Goal: Information Seeking & Learning: Check status

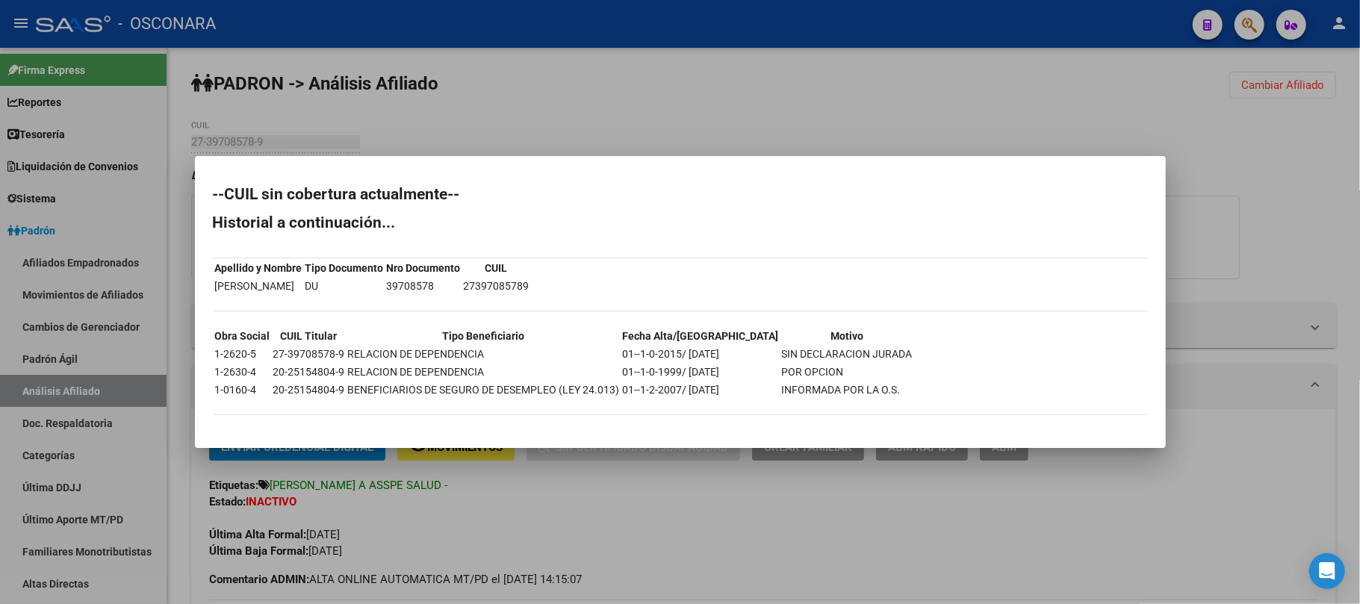
scroll to position [199, 0]
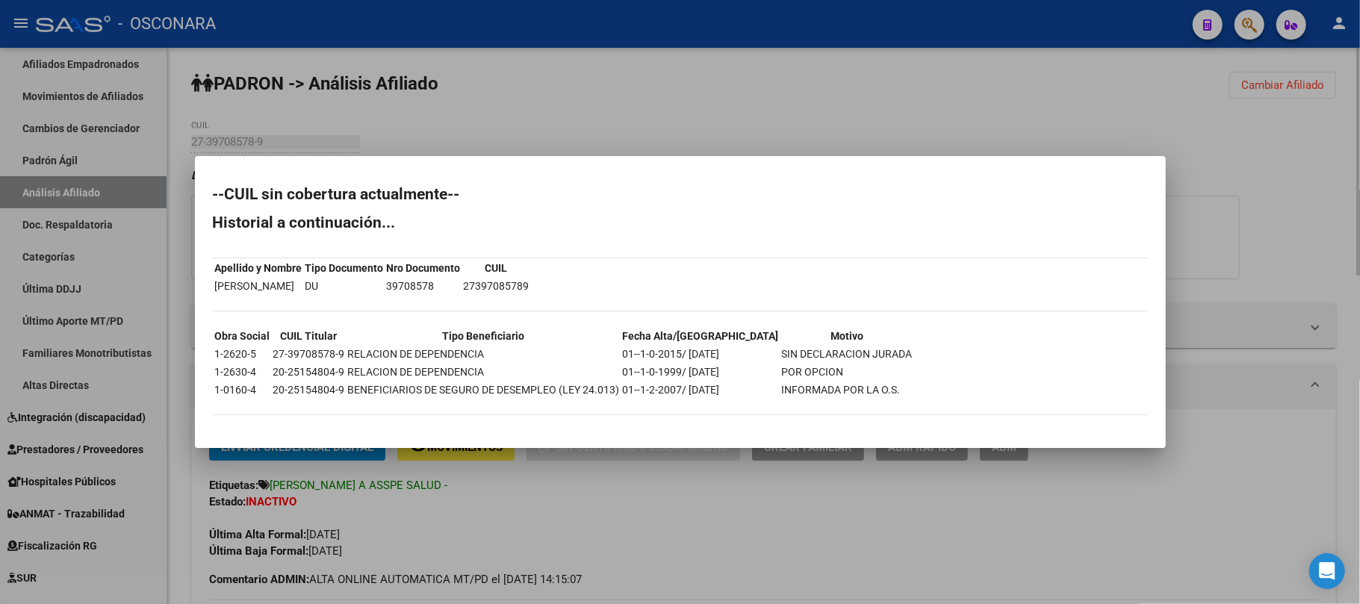
click at [640, 477] on div at bounding box center [680, 302] width 1360 height 604
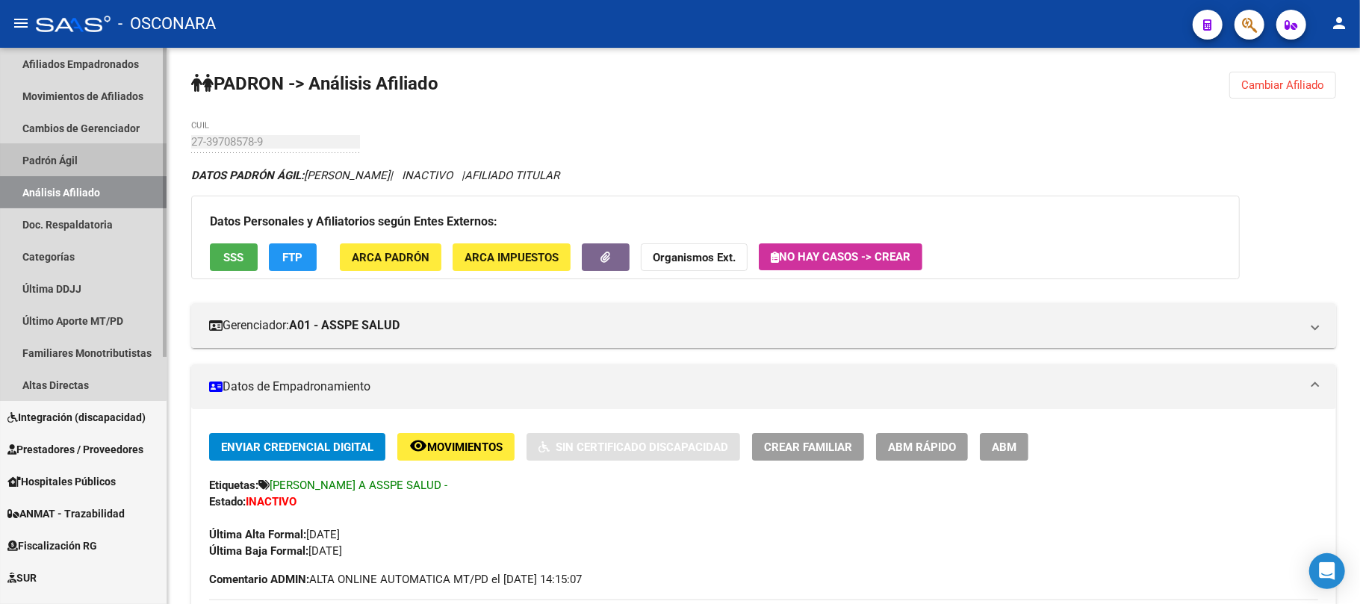
drag, startPoint x: 64, startPoint y: 152, endPoint x: 72, endPoint y: 183, distance: 31.7
click at [64, 153] on link "Padrón Ágil" at bounding box center [83, 160] width 167 height 32
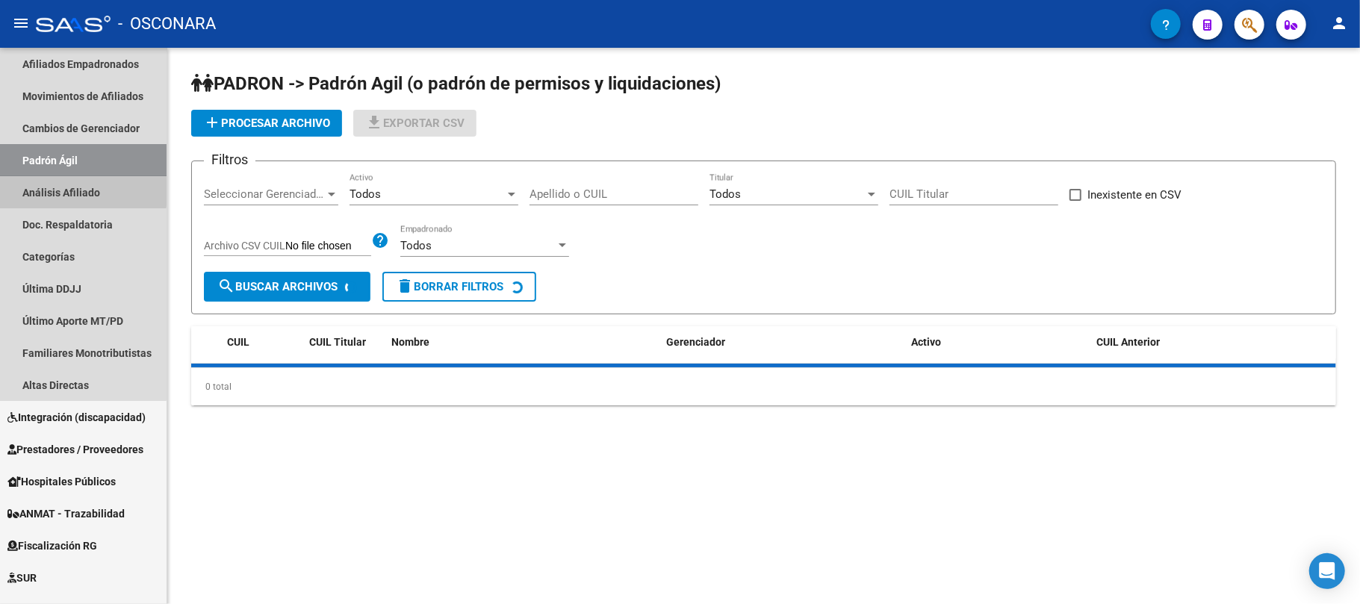
drag, startPoint x: 73, startPoint y: 189, endPoint x: 166, endPoint y: 182, distance: 92.9
click at [75, 189] on link "Análisis Afiliado" at bounding box center [83, 192] width 167 height 32
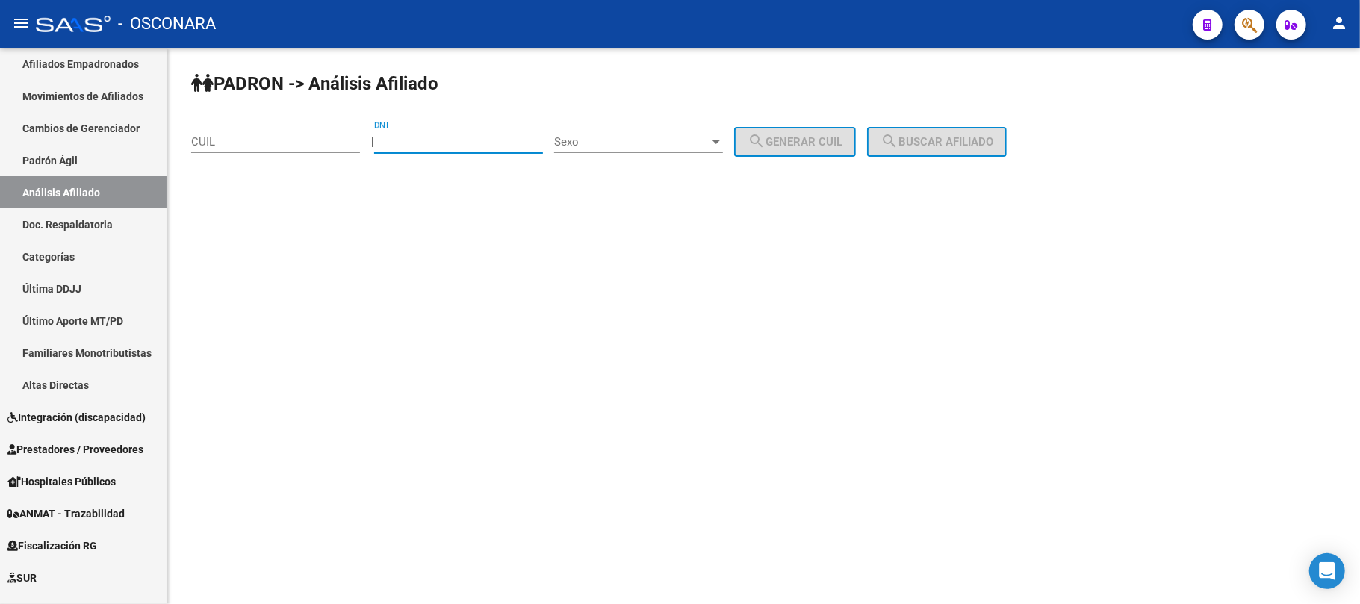
click at [422, 142] on input "DNI" at bounding box center [458, 141] width 169 height 13
type input "32117538"
click at [654, 136] on span "Sexo" at bounding box center [631, 141] width 155 height 13
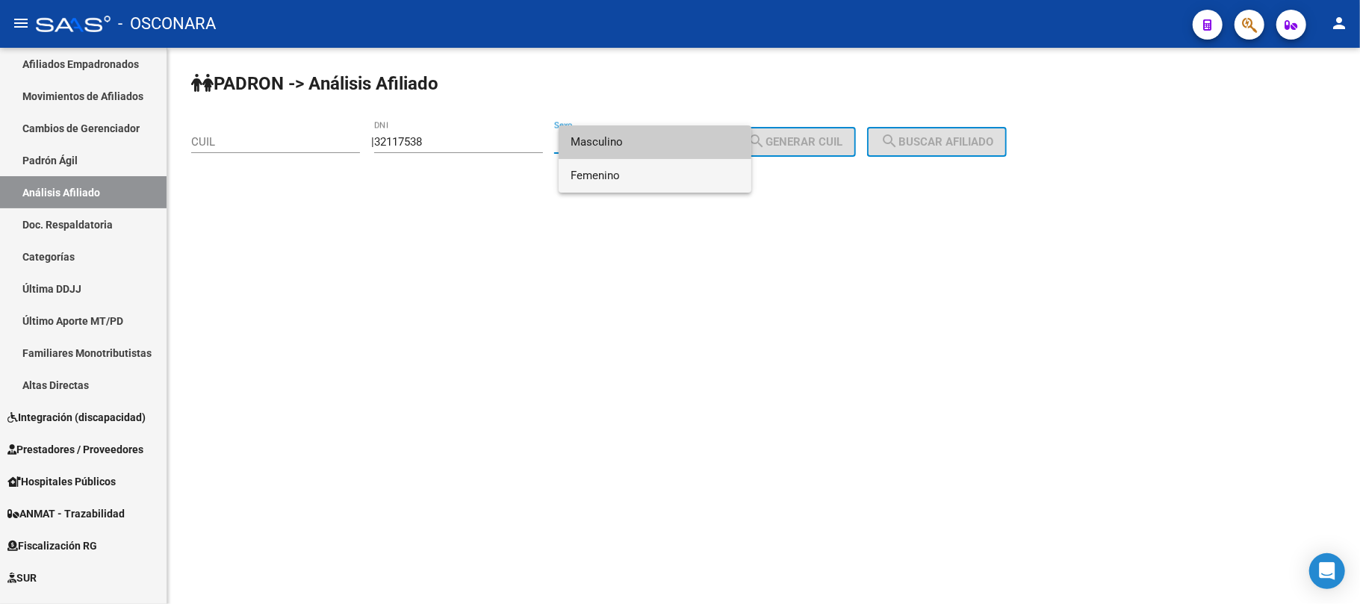
click at [637, 182] on span "Femenino" at bounding box center [655, 176] width 169 height 34
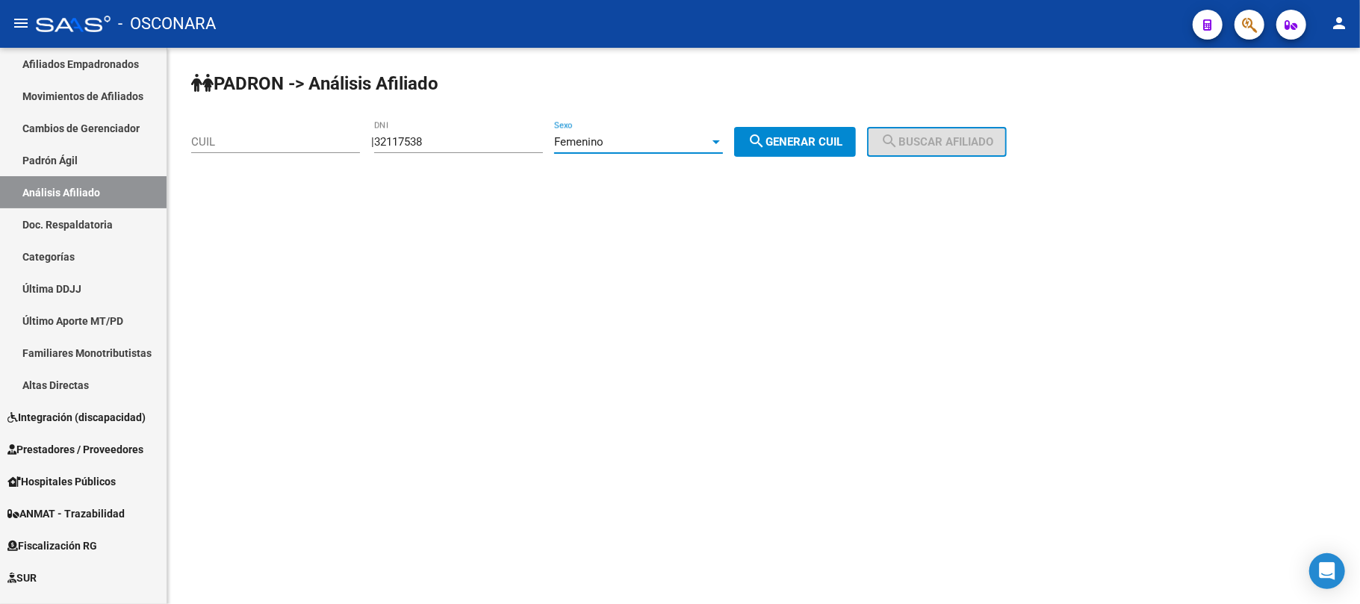
click at [841, 142] on span "search Generar CUIL" at bounding box center [795, 141] width 95 height 13
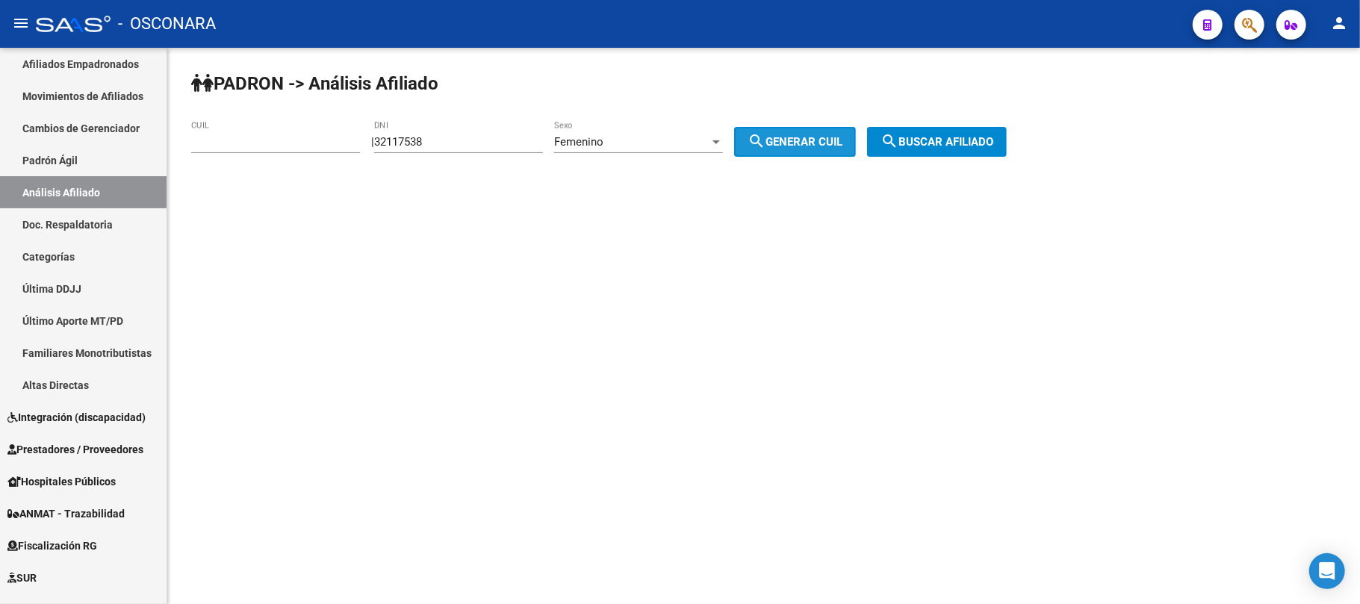
type input "23-32117538-4"
click at [936, 133] on button "search Buscar afiliado" at bounding box center [937, 142] width 140 height 30
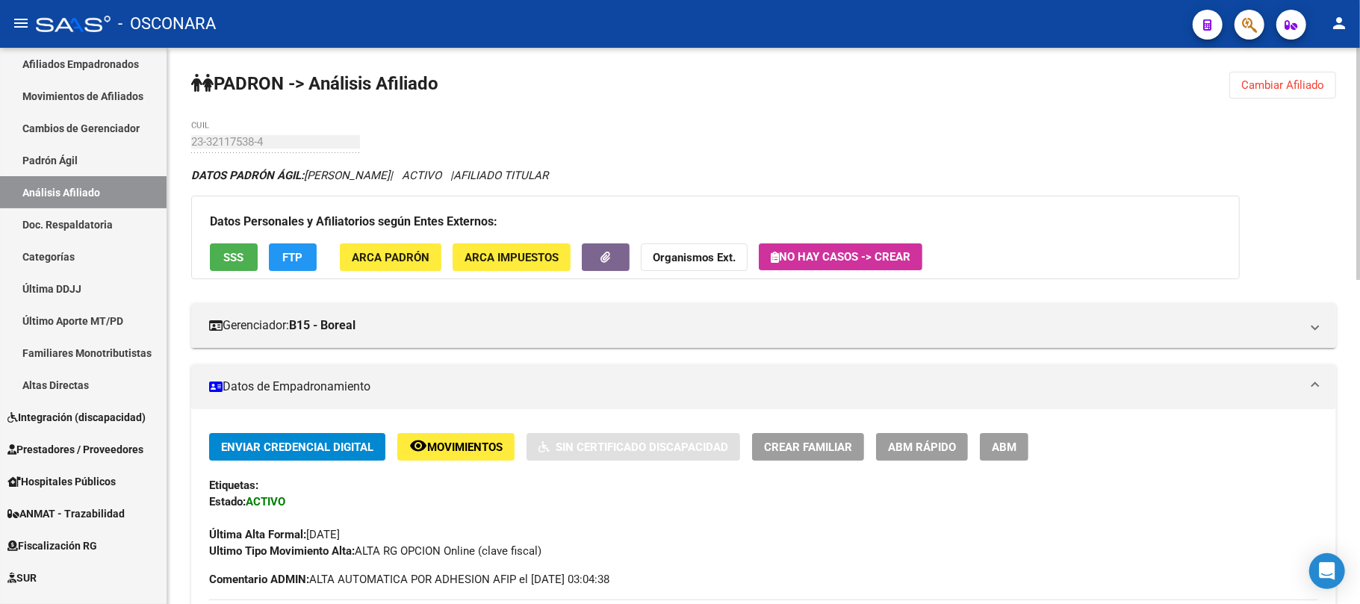
drag, startPoint x: 222, startPoint y: 279, endPoint x: 222, endPoint y: 270, distance: 9.0
click at [222, 279] on div "Datos Personales y Afiliatorios según Entes Externos: SSS FTP ARCA Padrón ARCA …" at bounding box center [715, 238] width 1049 height 84
click at [227, 263] on span "SSS" at bounding box center [234, 257] width 20 height 13
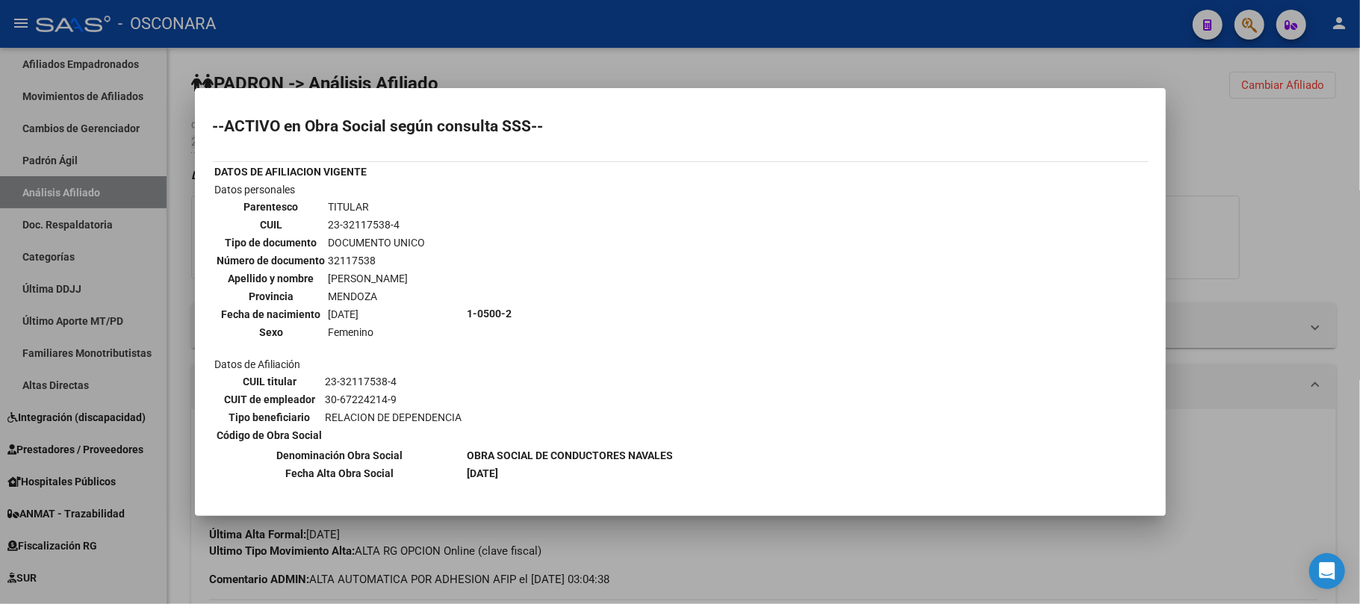
click at [713, 578] on div at bounding box center [680, 302] width 1360 height 604
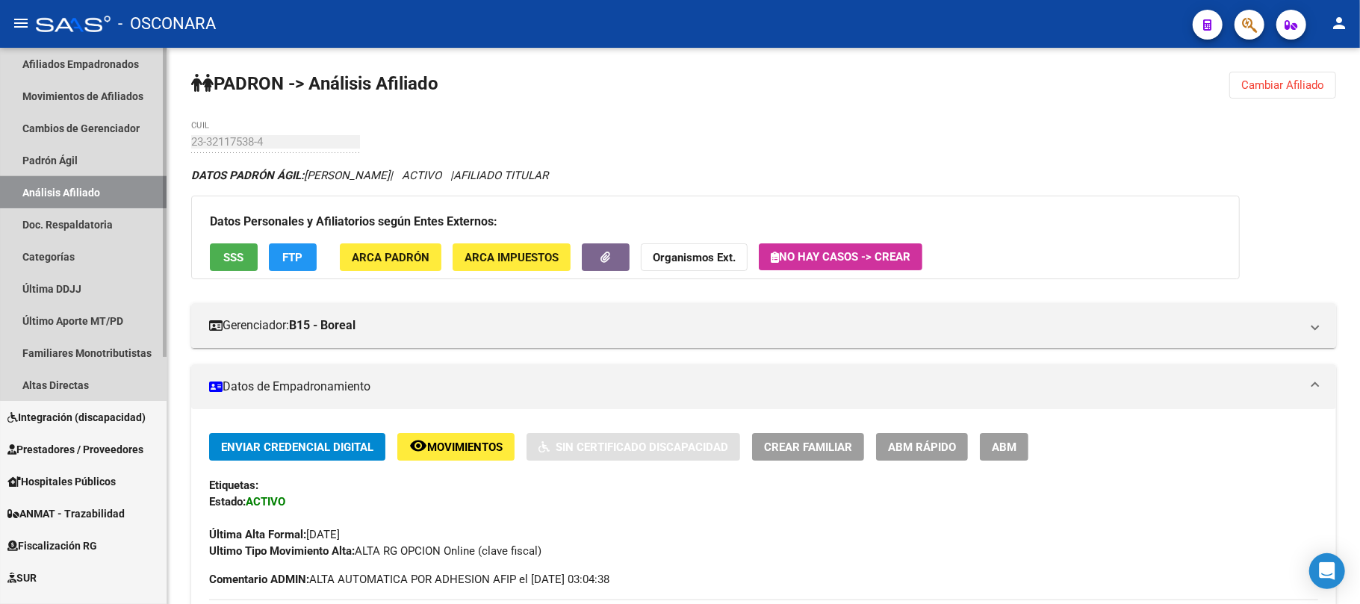
click at [100, 188] on link "Análisis Afiliado" at bounding box center [83, 192] width 167 height 32
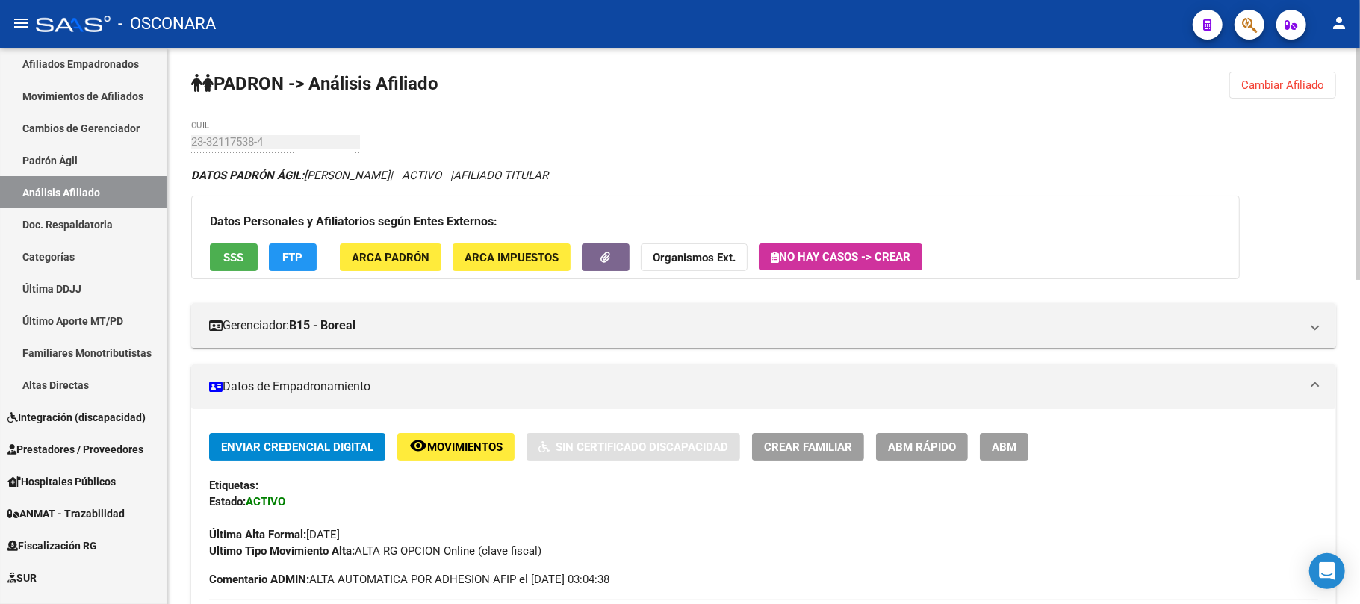
click at [1278, 87] on span "Cambiar Afiliado" at bounding box center [1283, 84] width 83 height 13
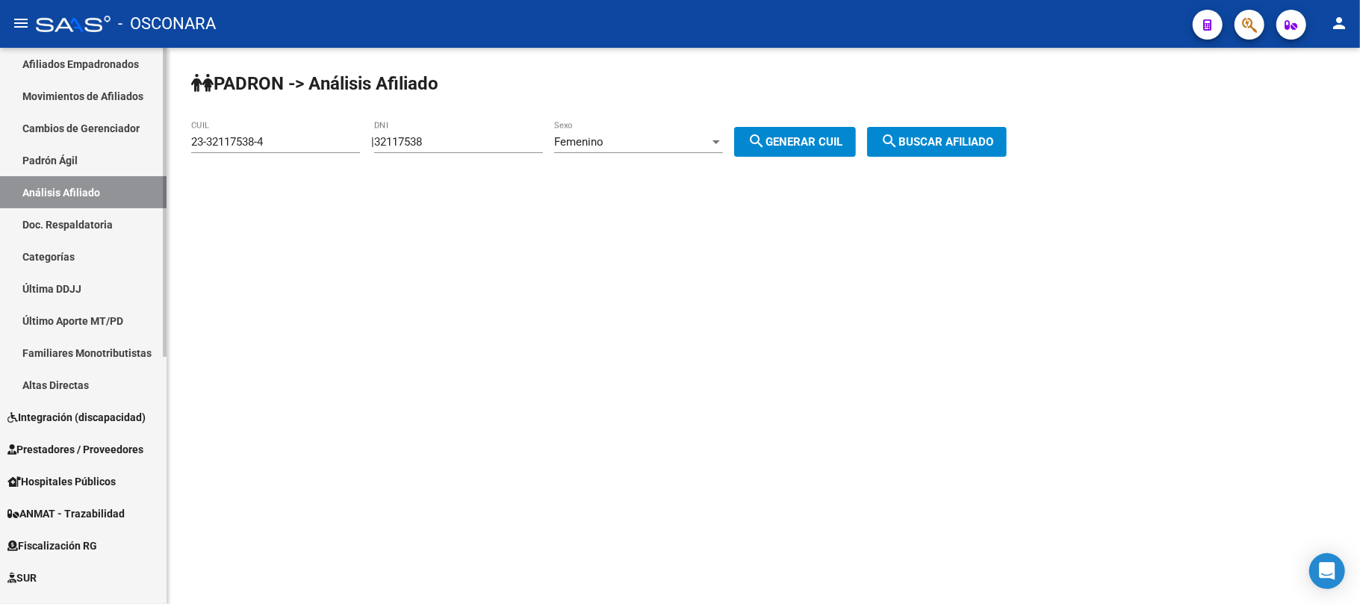
click at [72, 165] on link "Padrón Ágil" at bounding box center [83, 160] width 167 height 32
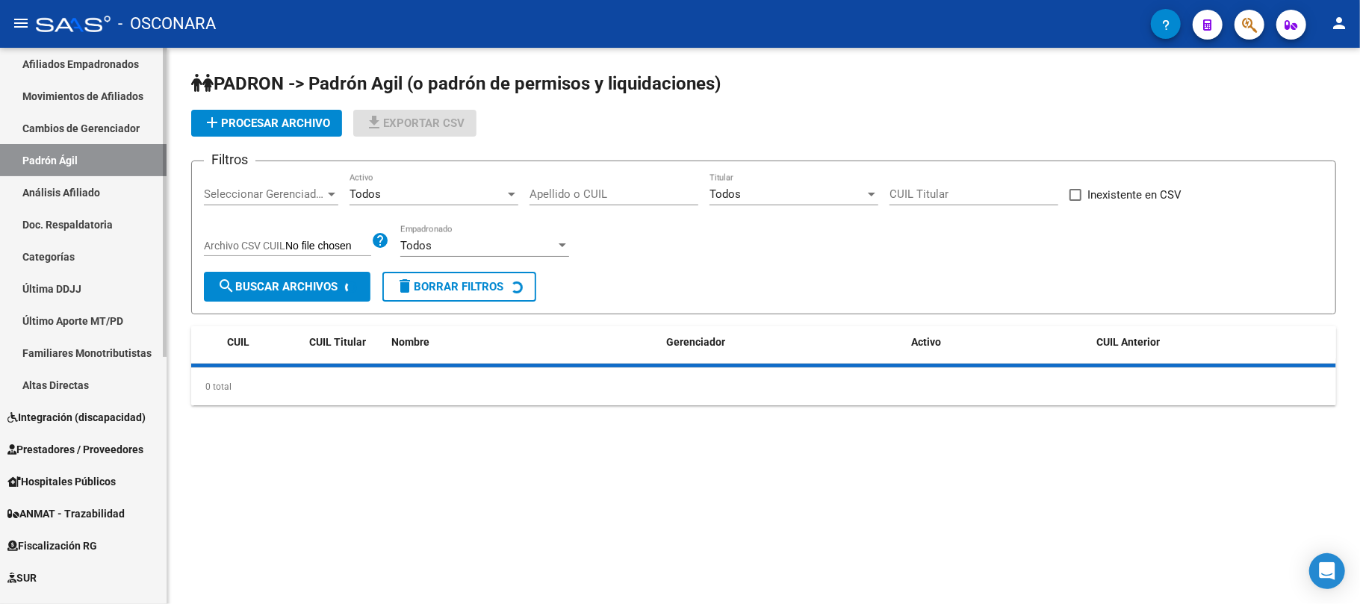
click at [75, 191] on link "Análisis Afiliado" at bounding box center [83, 192] width 167 height 32
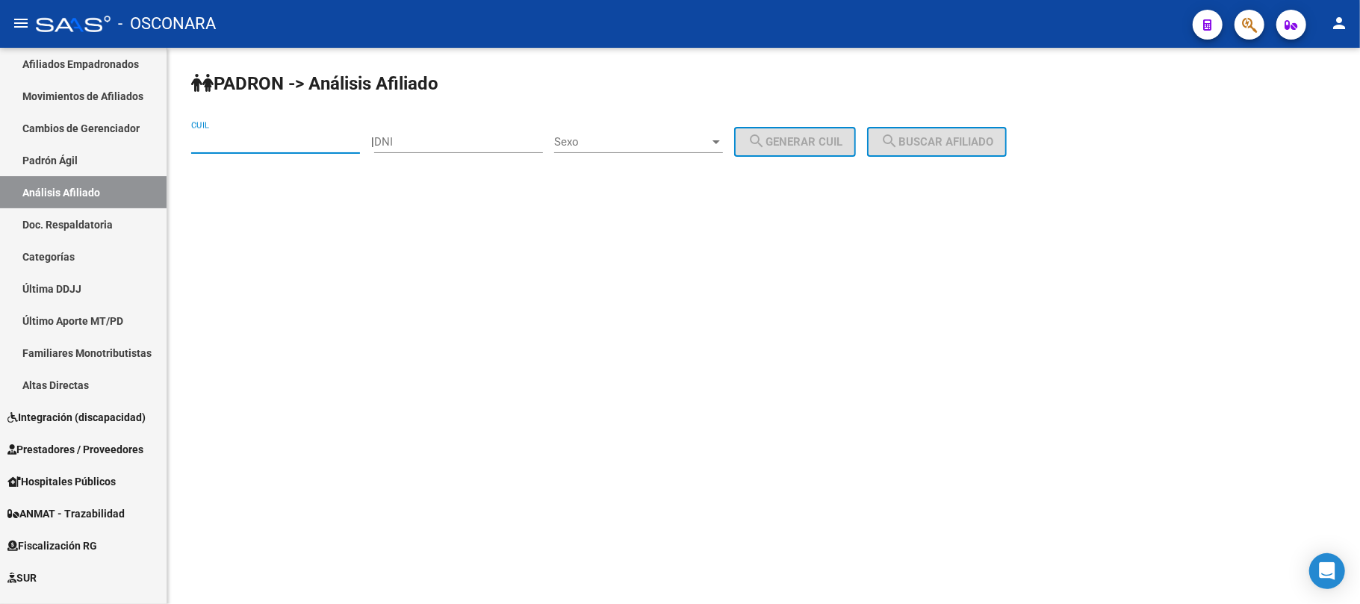
click at [234, 147] on input "CUIL" at bounding box center [275, 141] width 169 height 13
type input "20-34456878-3"
click at [976, 143] on span "search Buscar afiliado" at bounding box center [937, 141] width 113 height 13
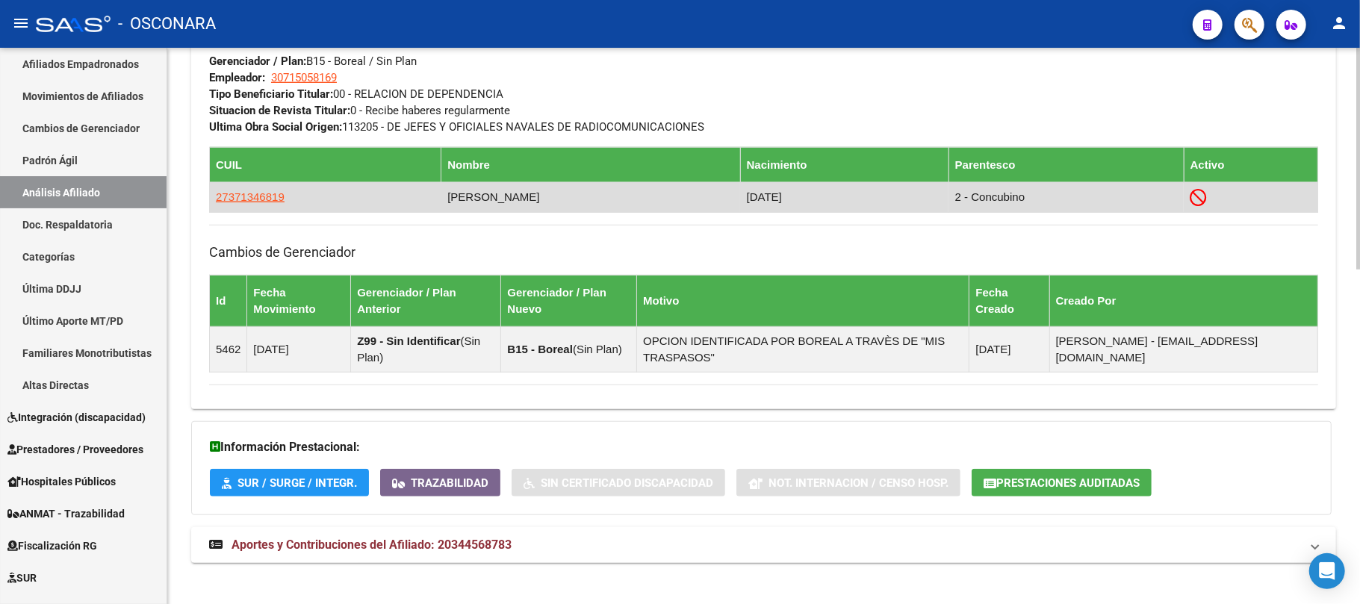
scroll to position [838, 0]
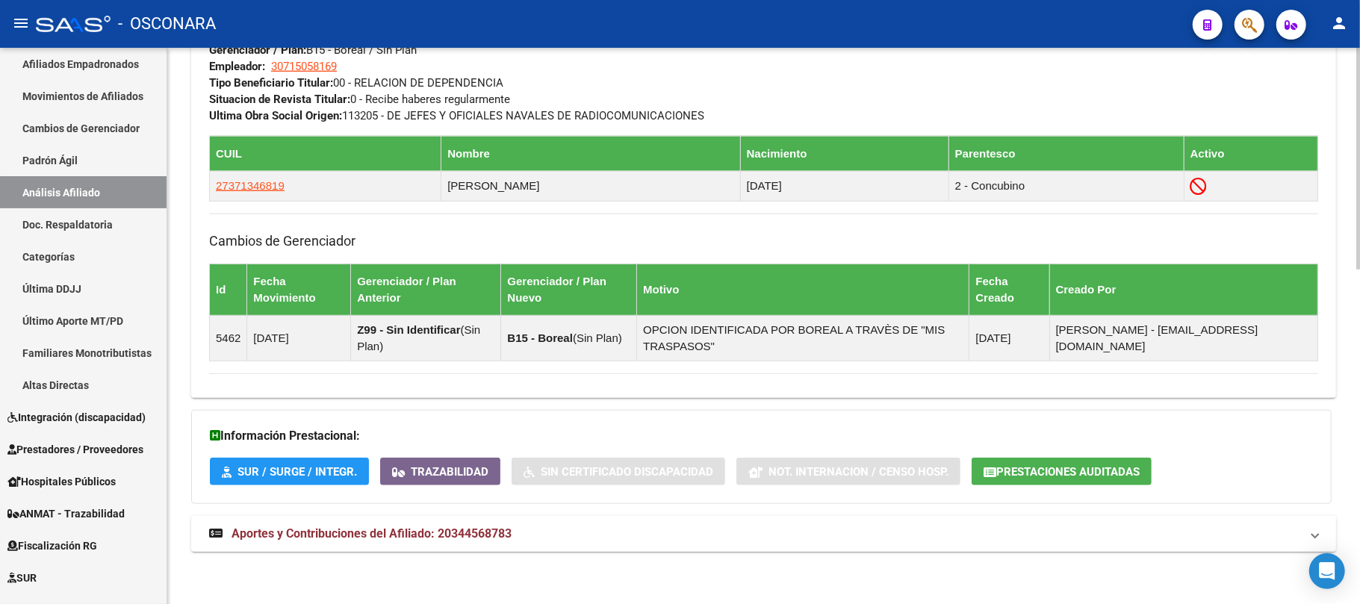
click at [402, 530] on span "Aportes y Contribuciones del Afiliado: 20344568783" at bounding box center [372, 534] width 280 height 14
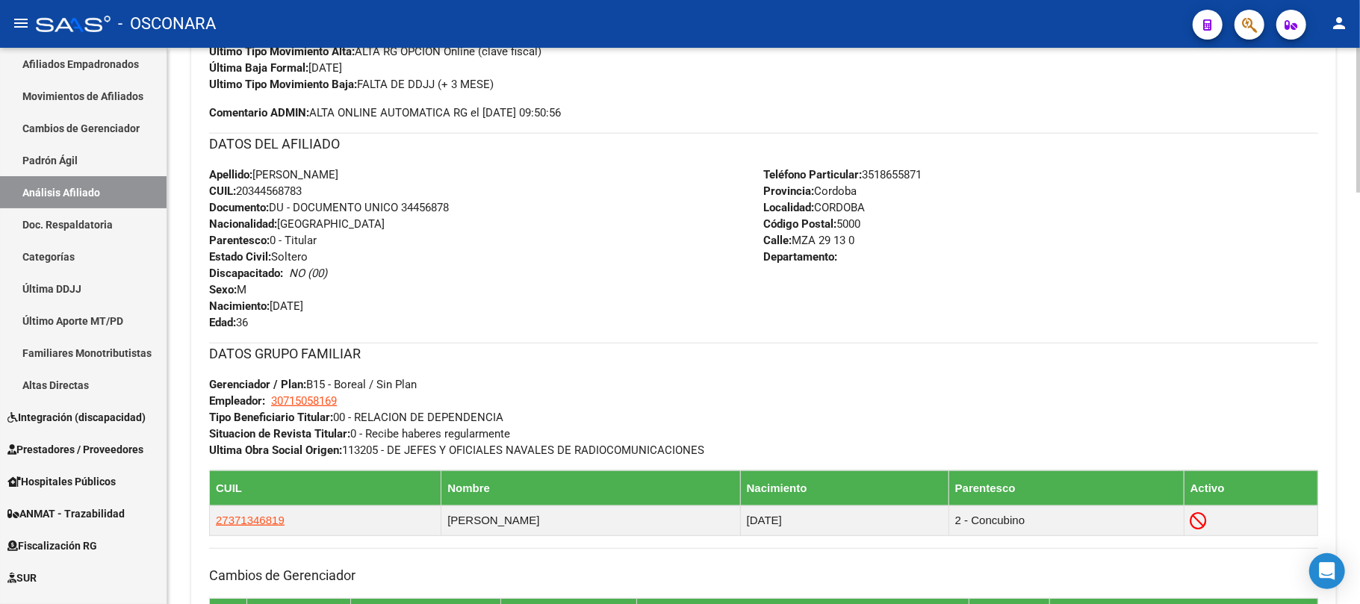
scroll to position [425, 0]
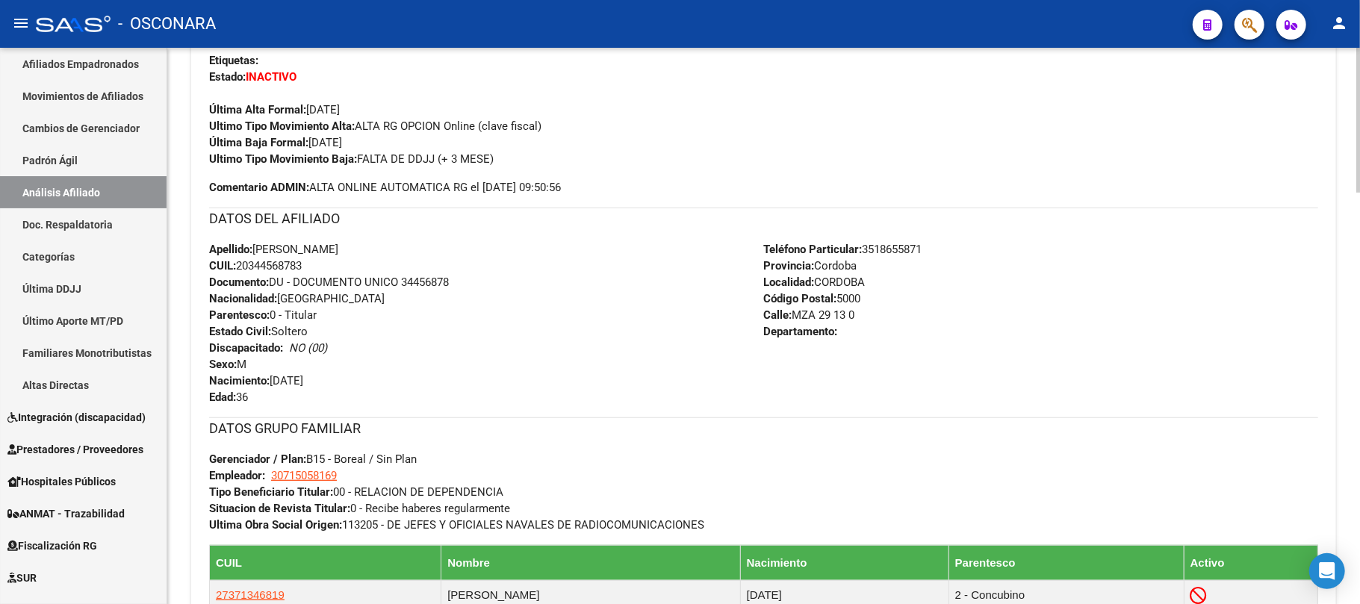
click at [261, 270] on span "CUIL: 20344568783" at bounding box center [255, 265] width 93 height 13
click at [267, 267] on span "CUIL: 20344568783" at bounding box center [255, 265] width 93 height 13
copy span "20344568783"
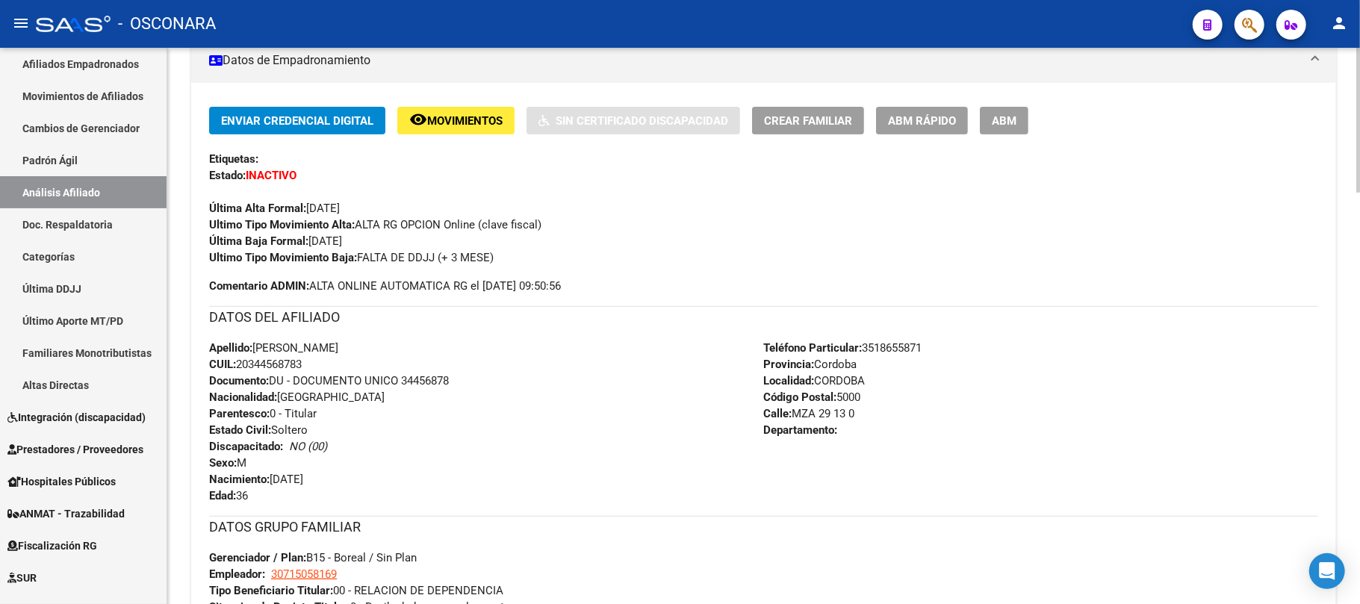
scroll to position [299, 0]
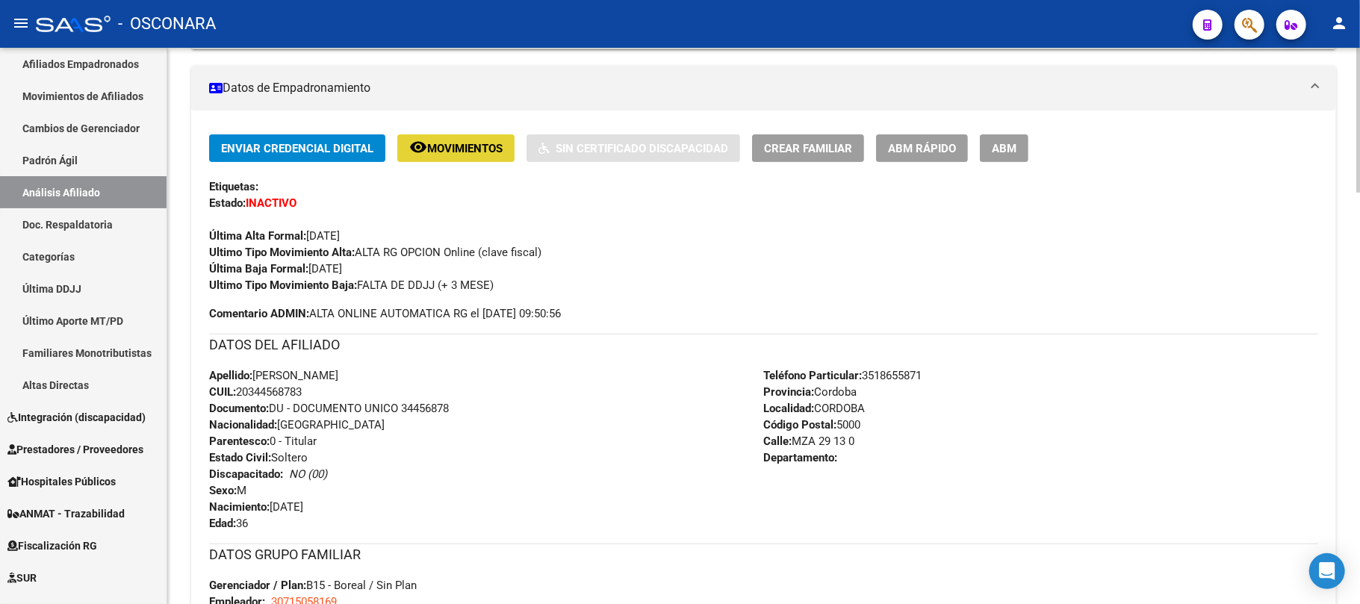
click at [476, 160] on button "remove_red_eye Movimientos" at bounding box center [455, 148] width 117 height 28
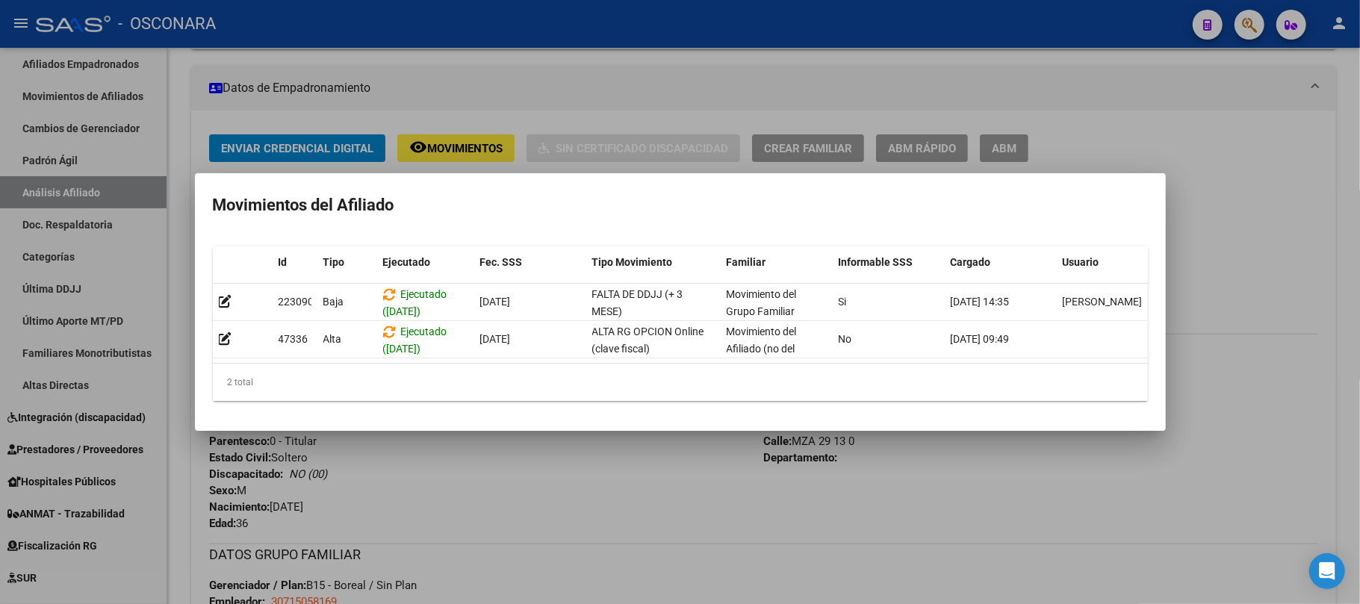
click at [855, 533] on div at bounding box center [680, 302] width 1360 height 604
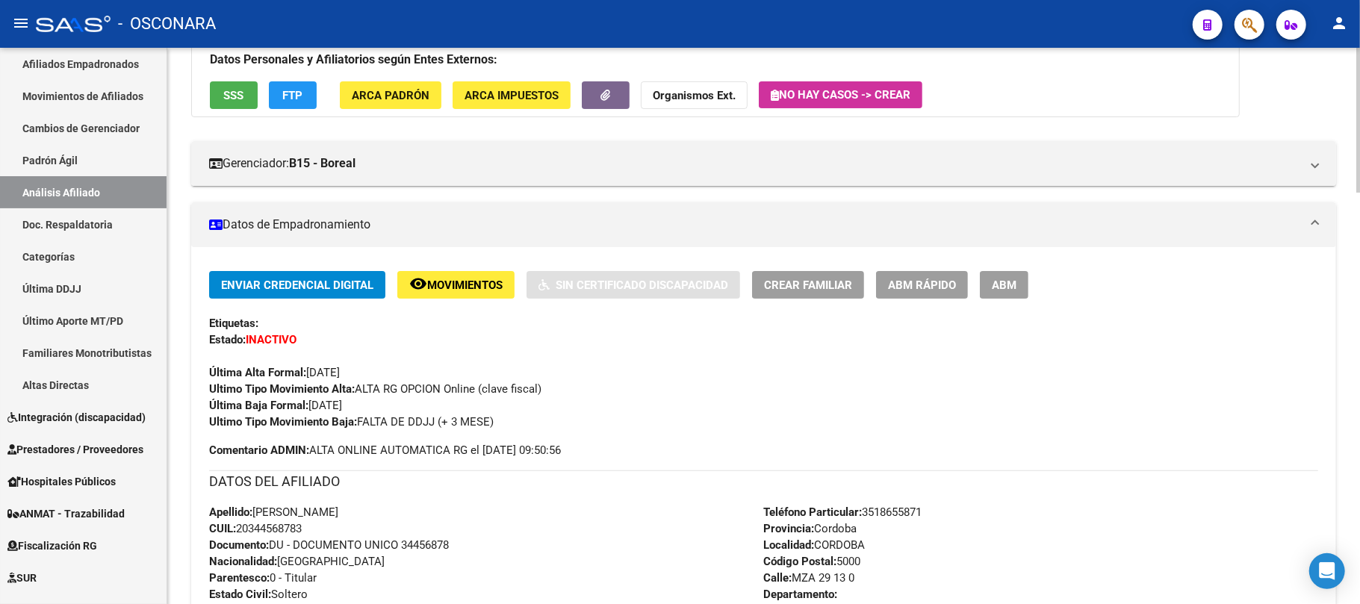
scroll to position [0, 0]
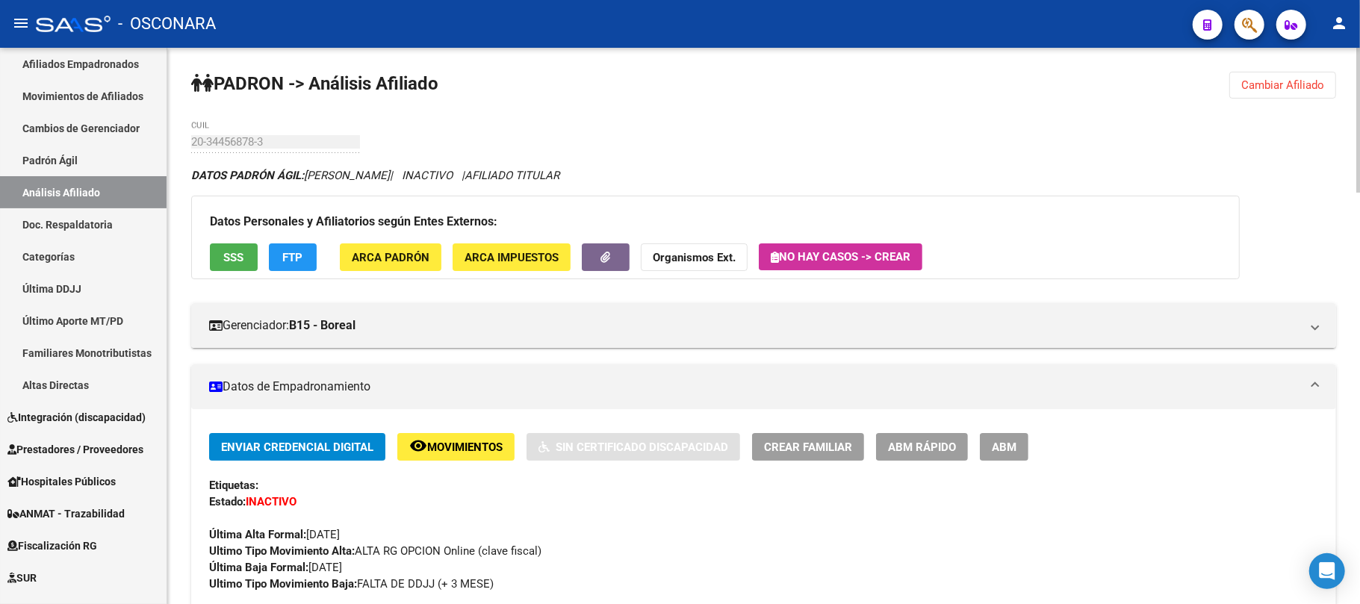
click at [270, 255] on button "FTP" at bounding box center [293, 258] width 48 height 28
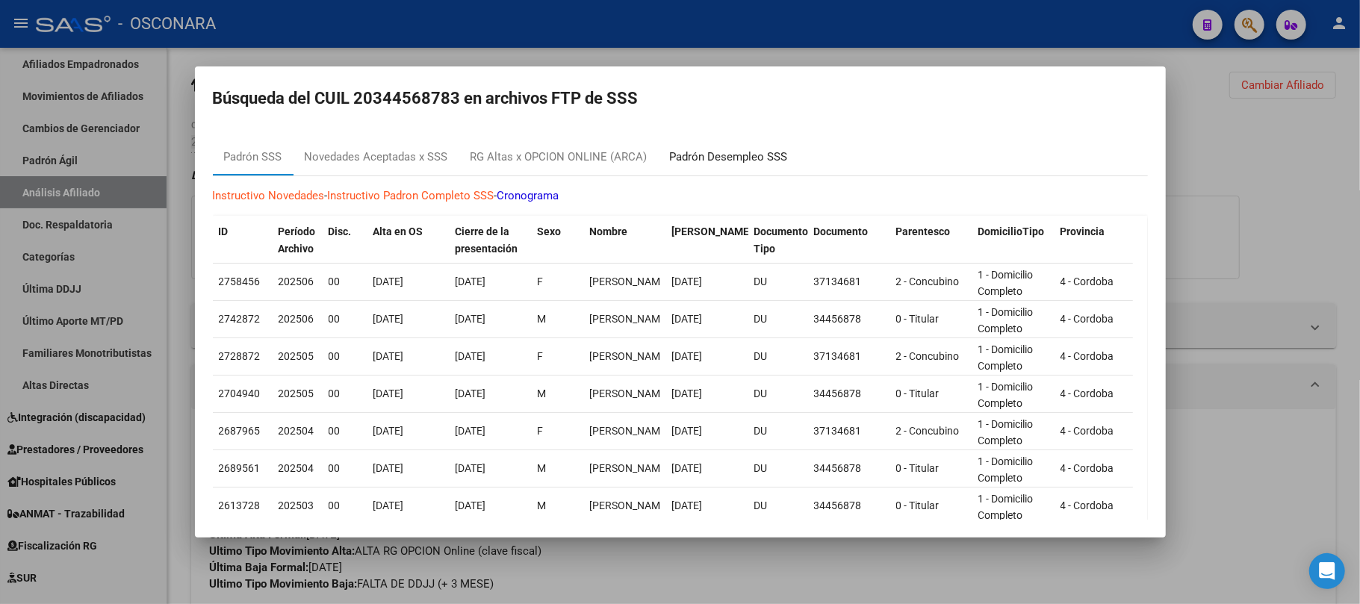
click at [761, 152] on div "Padrón Desempleo SSS" at bounding box center [729, 157] width 118 height 17
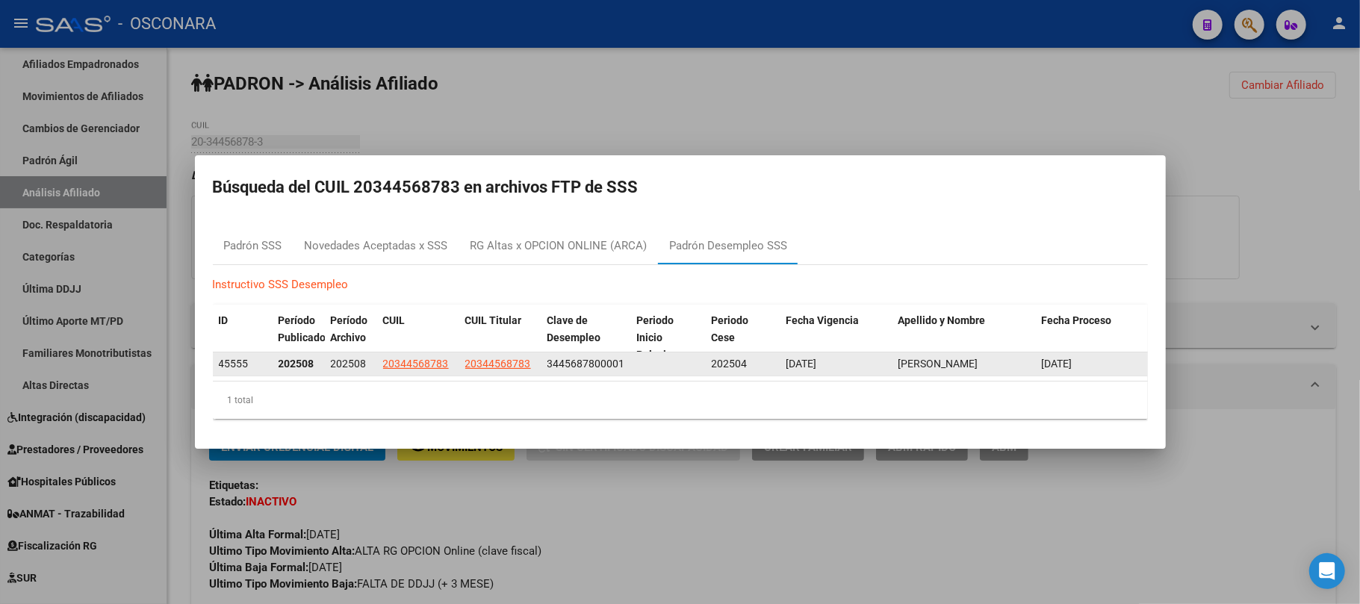
drag, startPoint x: 338, startPoint y: 363, endPoint x: 363, endPoint y: 357, distance: 25.4
click at [363, 357] on div "202508" at bounding box center [351, 364] width 40 height 17
click at [325, 375] on datatable-body-cell "202508" at bounding box center [351, 364] width 52 height 23
drag, startPoint x: 332, startPoint y: 365, endPoint x: 365, endPoint y: 365, distance: 32.9
click at [365, 365] on div "202508" at bounding box center [351, 364] width 40 height 17
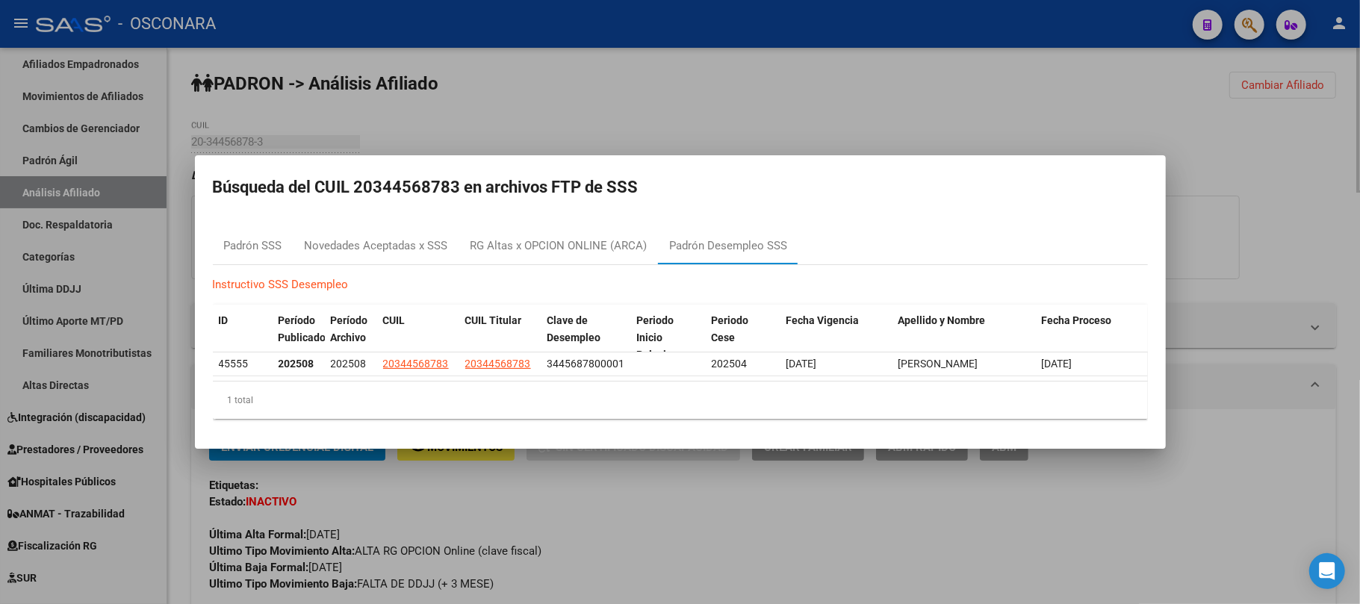
click at [644, 581] on div at bounding box center [680, 302] width 1360 height 604
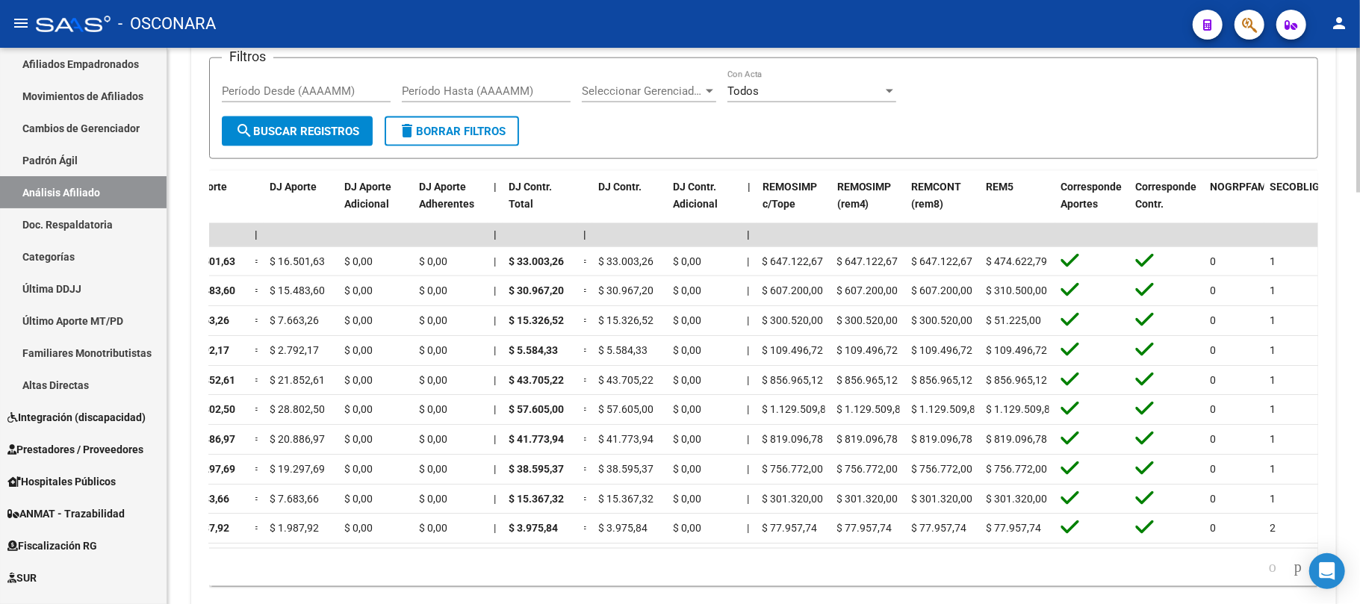
scroll to position [0, 1594]
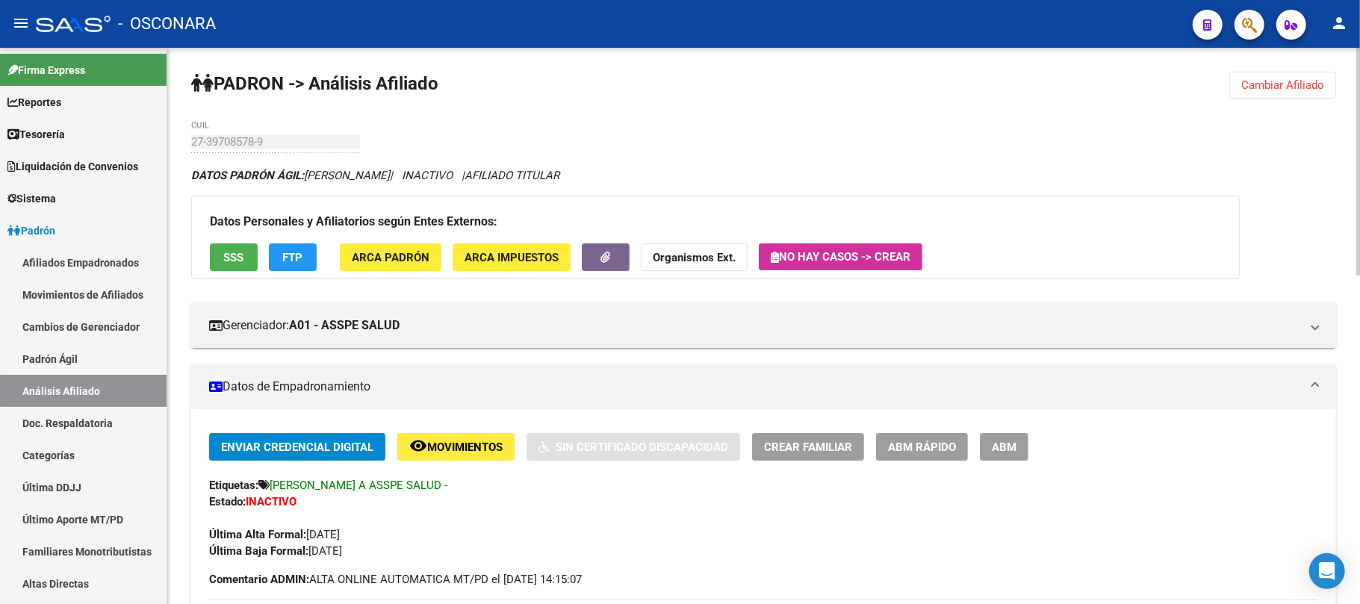
scroll to position [199, 0]
click at [236, 260] on span "SSS" at bounding box center [234, 257] width 20 height 13
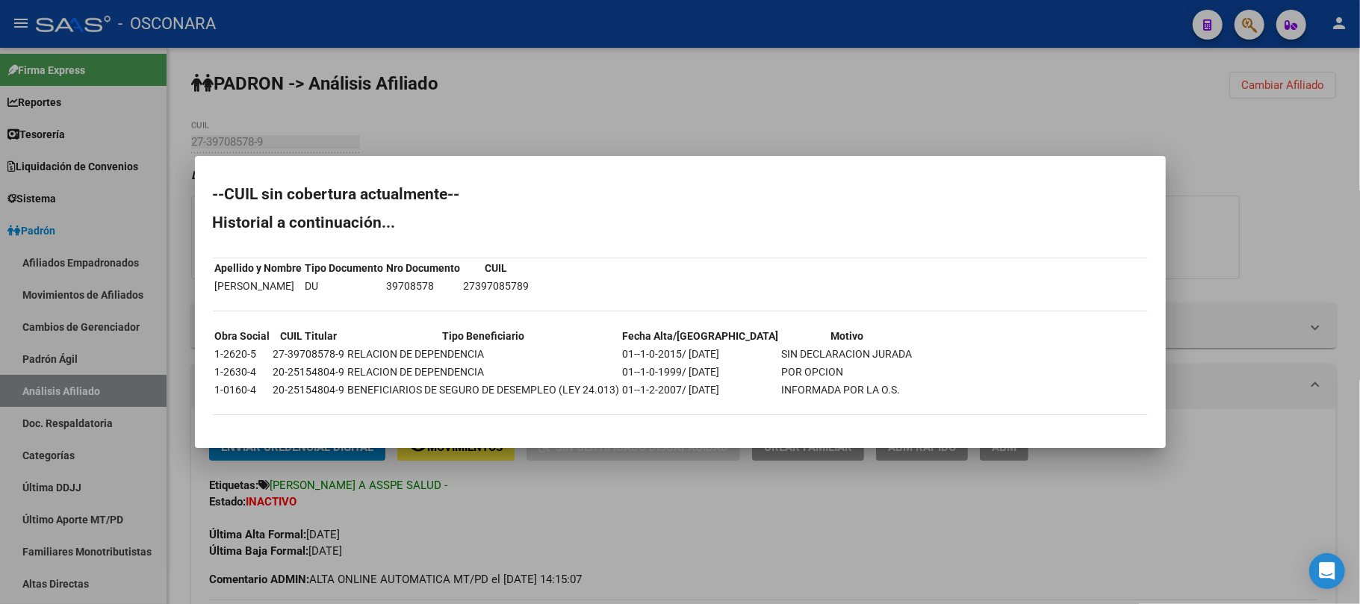
click at [628, 486] on div at bounding box center [680, 302] width 1360 height 604
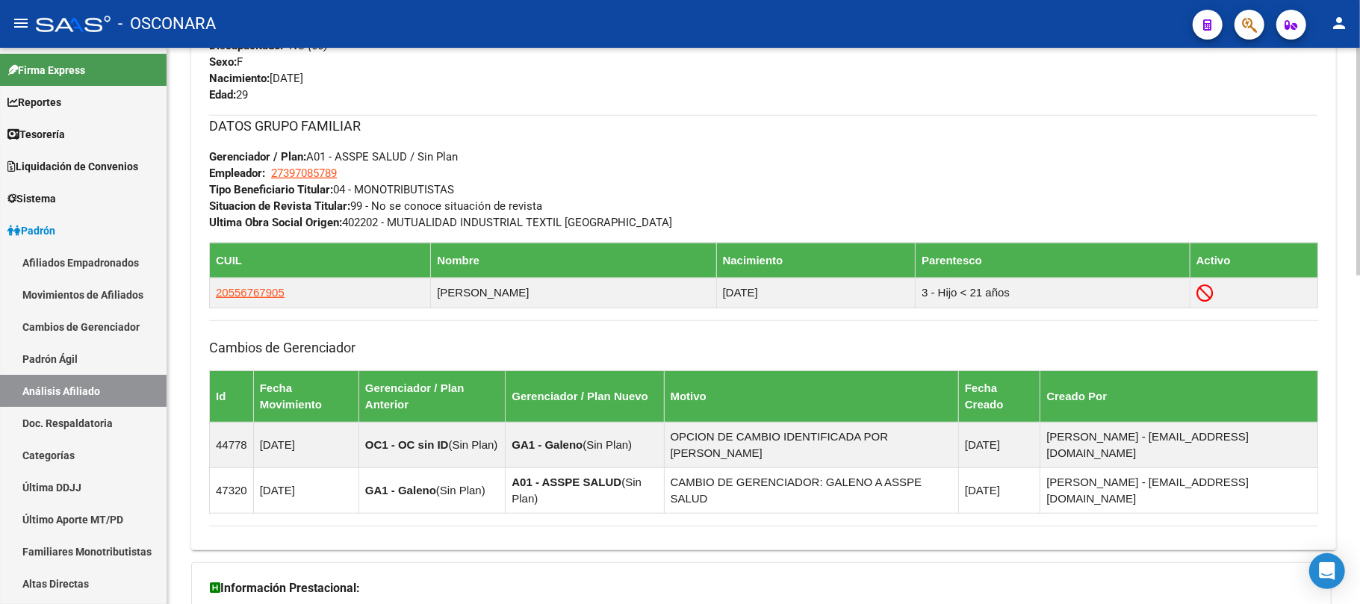
scroll to position [801, 0]
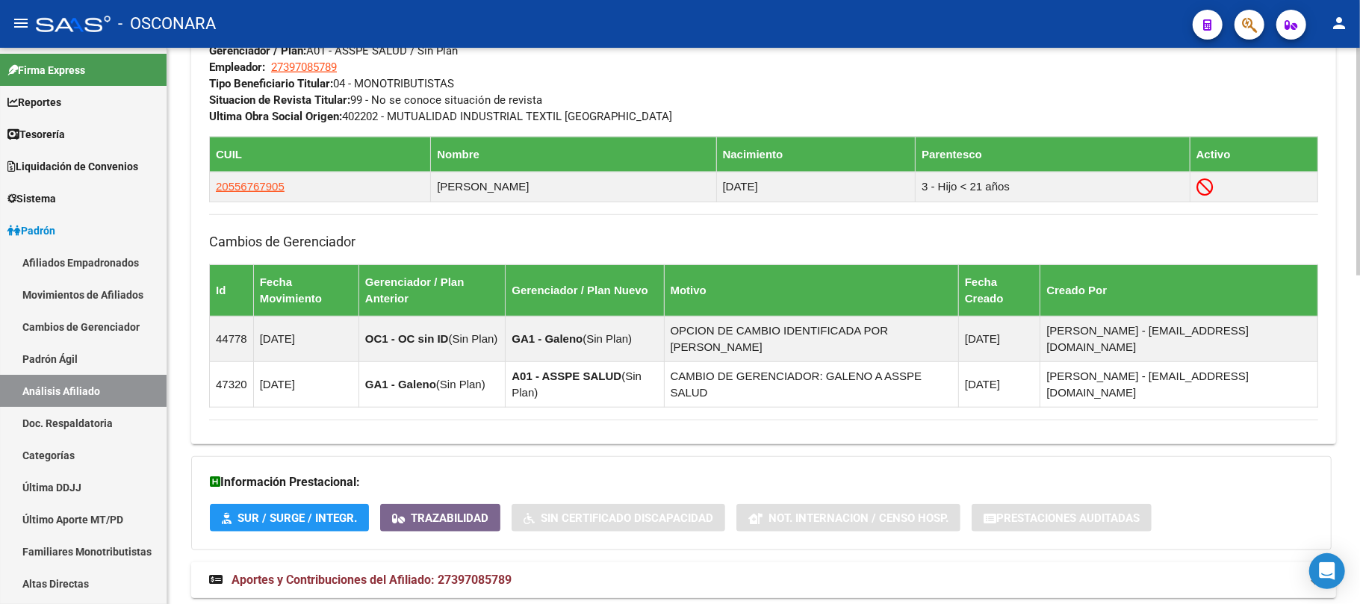
click at [462, 573] on span "Aportes y Contribuciones del Afiliado: 27397085789" at bounding box center [372, 580] width 280 height 14
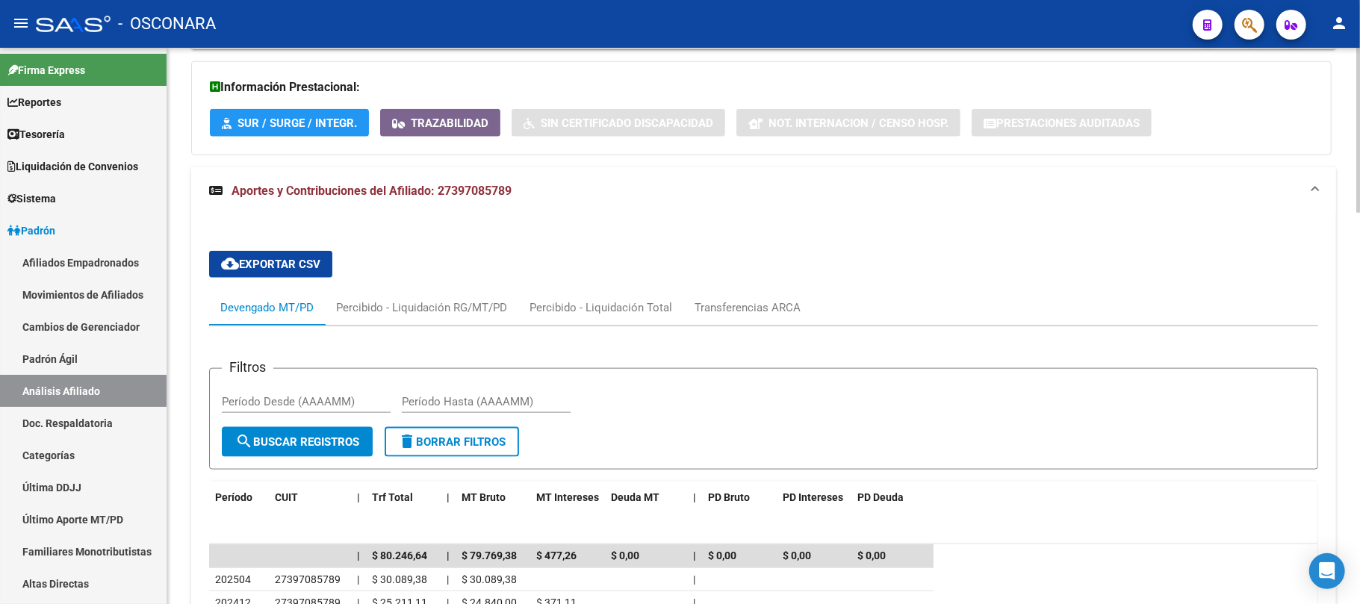
scroll to position [1316, 0]
